Goal: Transaction & Acquisition: Purchase product/service

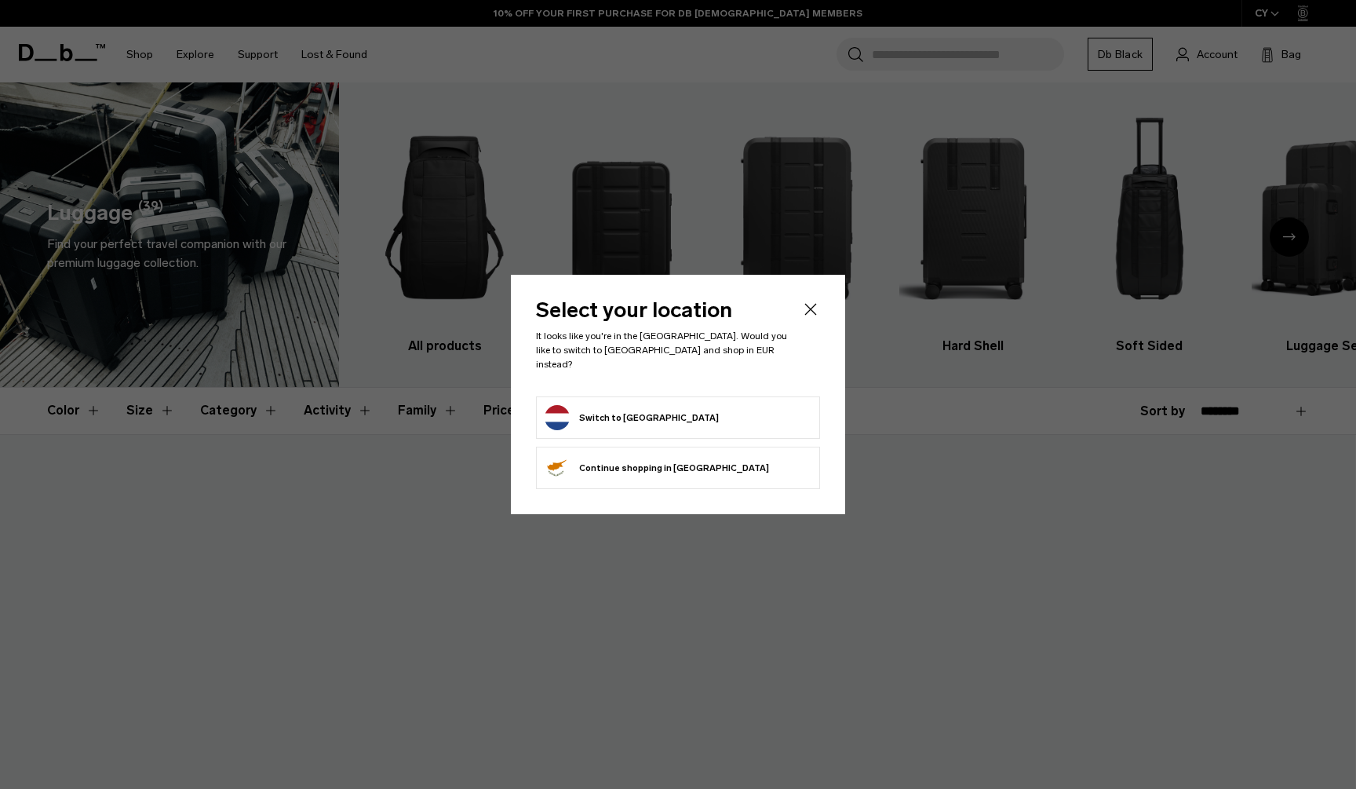
click at [686, 405] on form "Switch to Netherlands" at bounding box center [678, 417] width 267 height 25
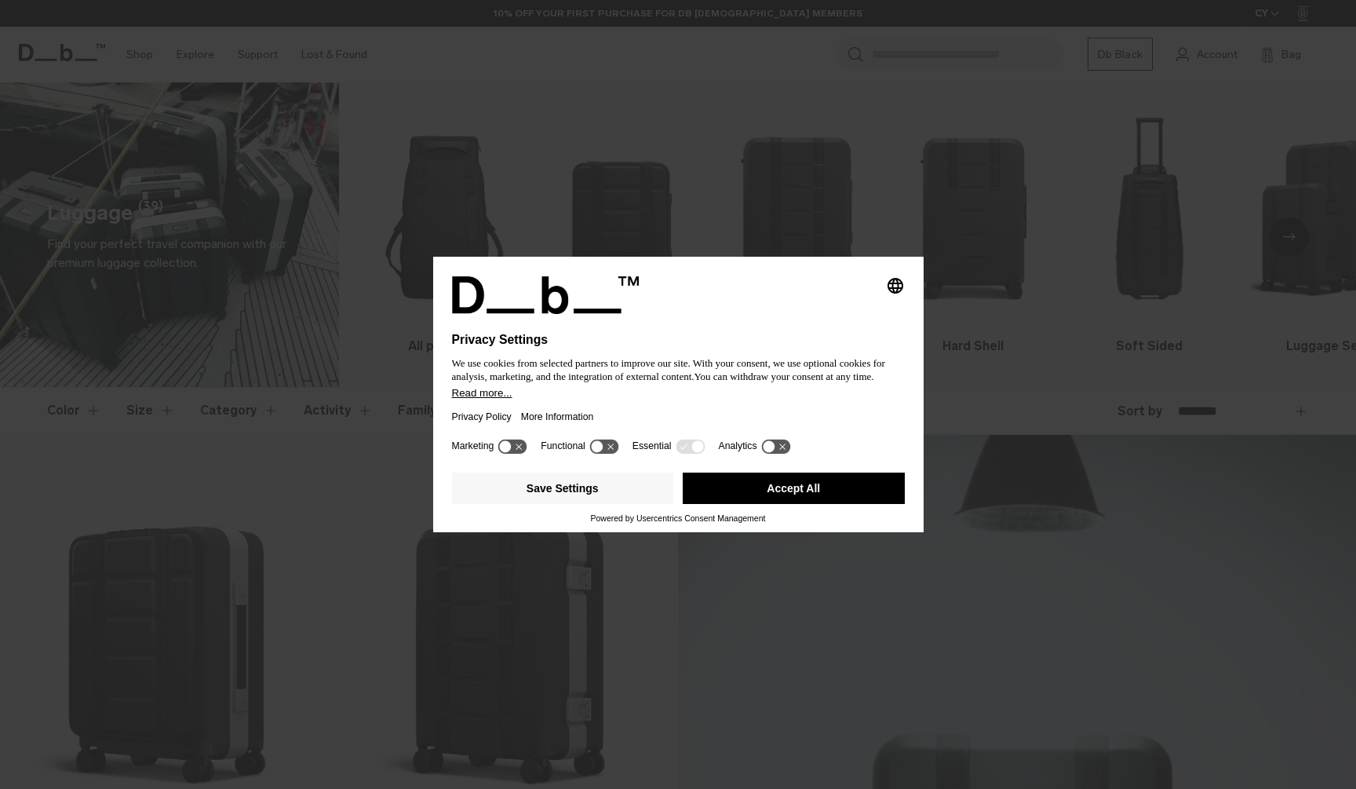
click at [813, 500] on button "Accept All" at bounding box center [794, 487] width 222 height 31
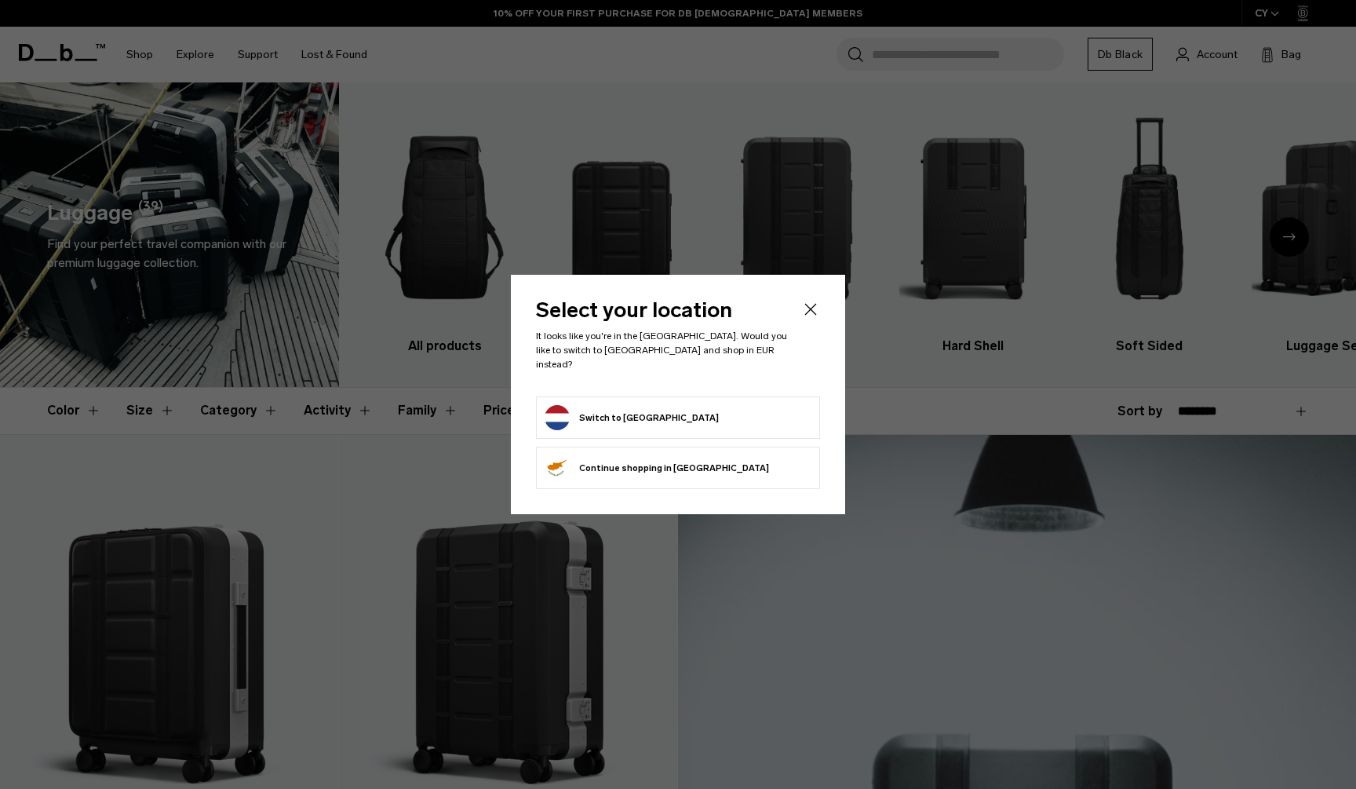
click at [601, 412] on button "Switch to Netherlands" at bounding box center [632, 417] width 174 height 25
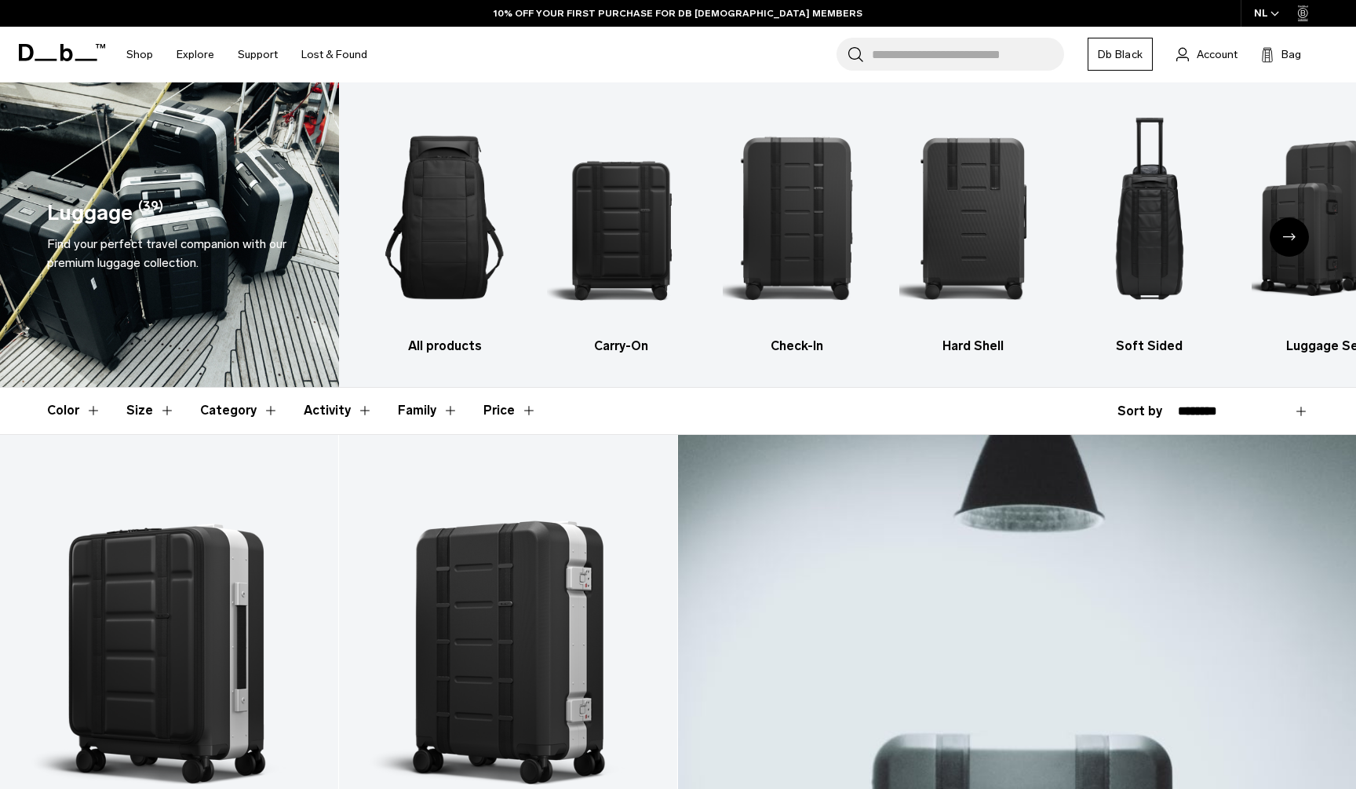
click at [1297, 236] on div "Next slide" at bounding box center [1289, 236] width 39 height 39
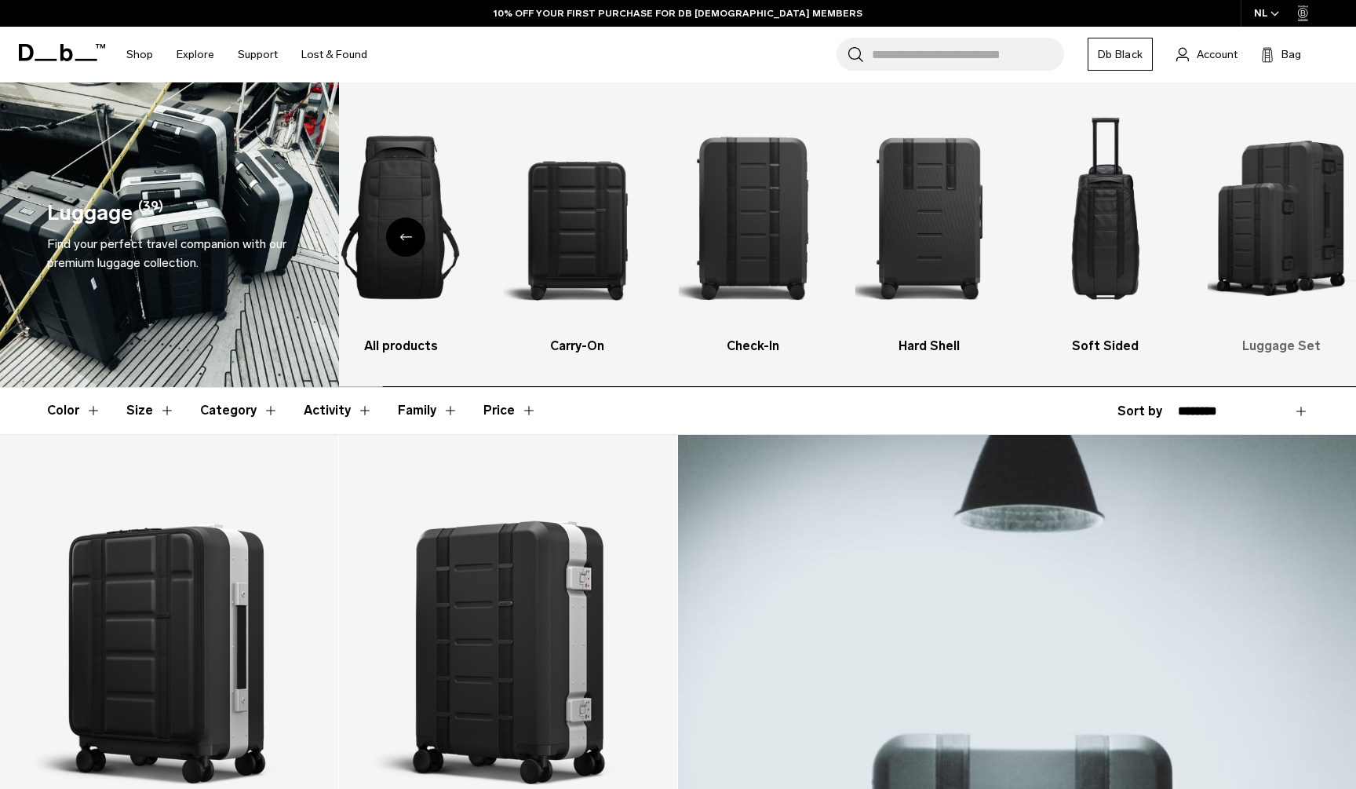
click at [1297, 236] on img "6 / 6" at bounding box center [1281, 217] width 149 height 223
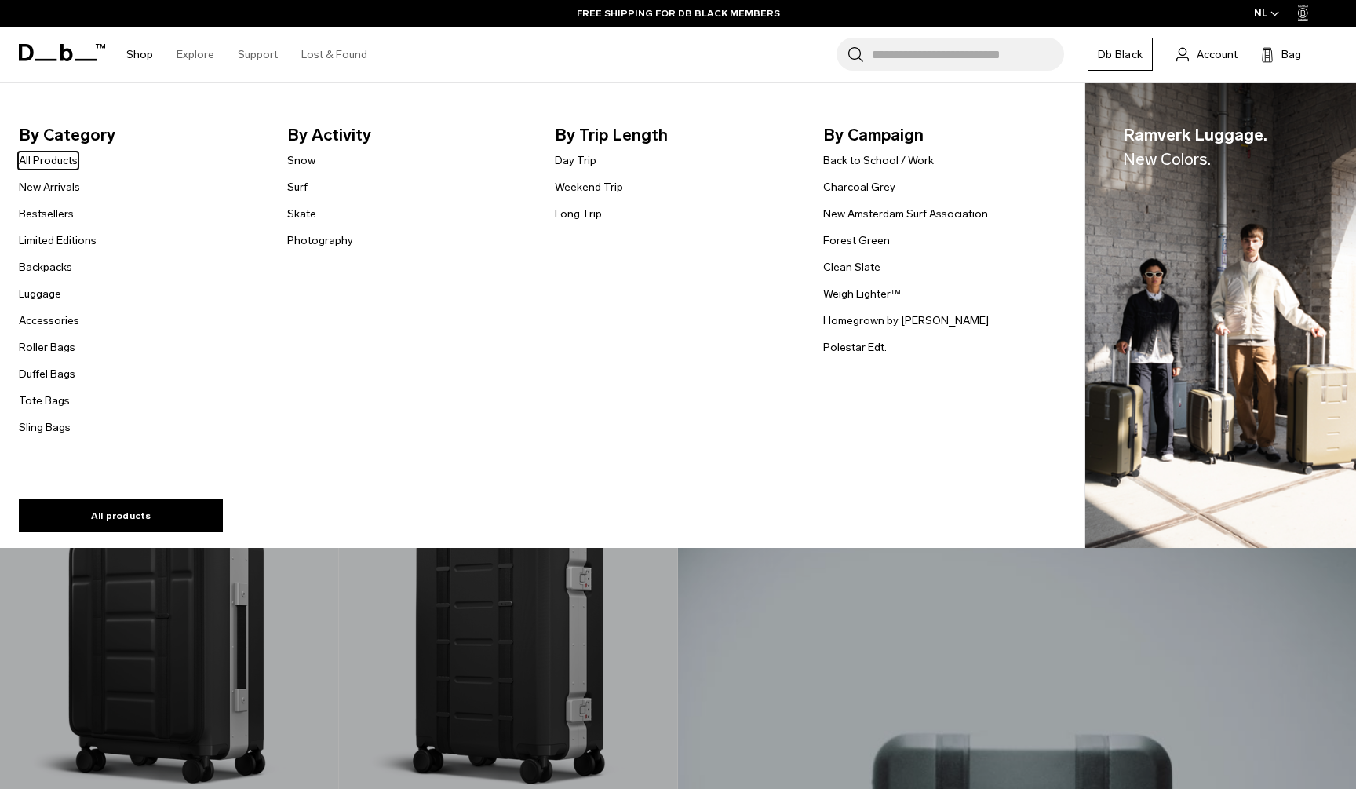
click at [131, 56] on link "Shop" at bounding box center [139, 55] width 27 height 56
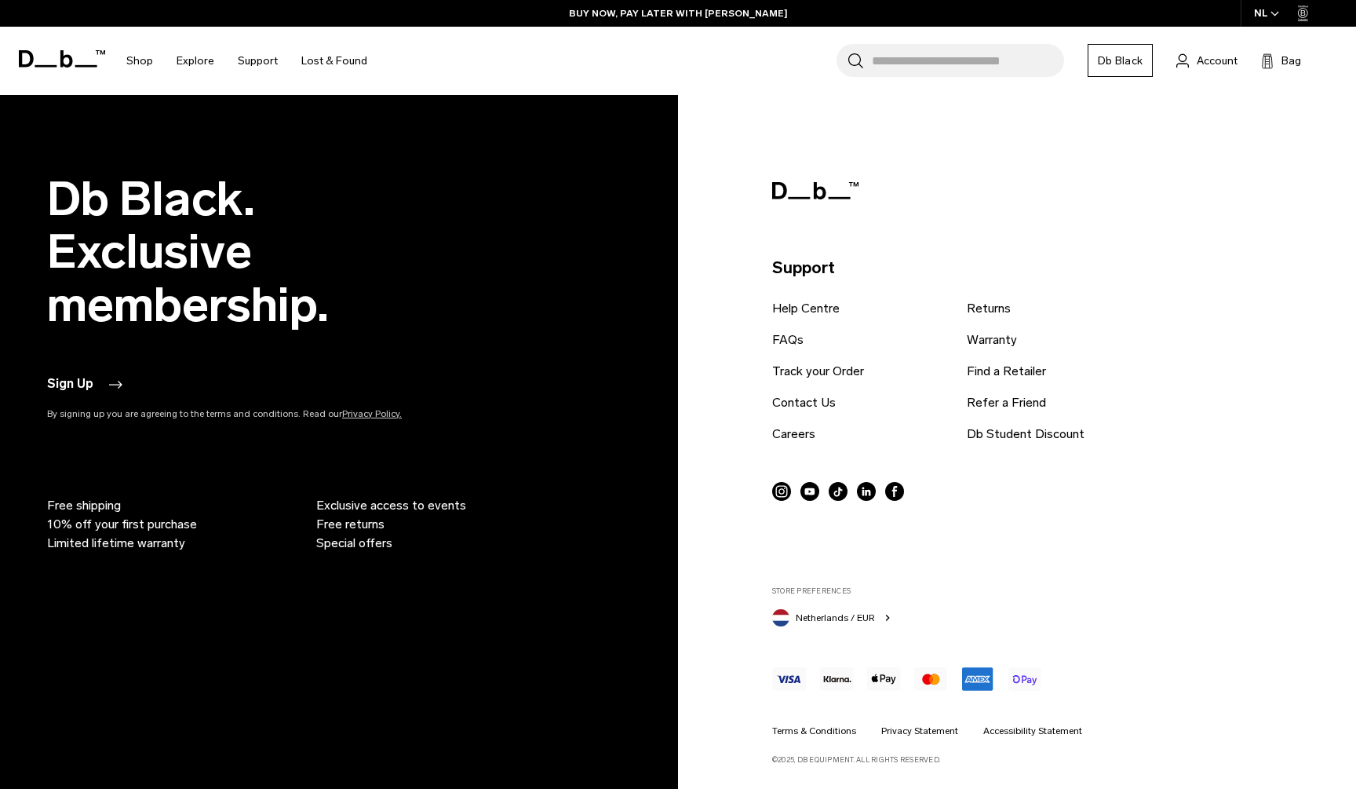
scroll to position [5966, 0]
